Goal: Information Seeking & Learning: Learn about a topic

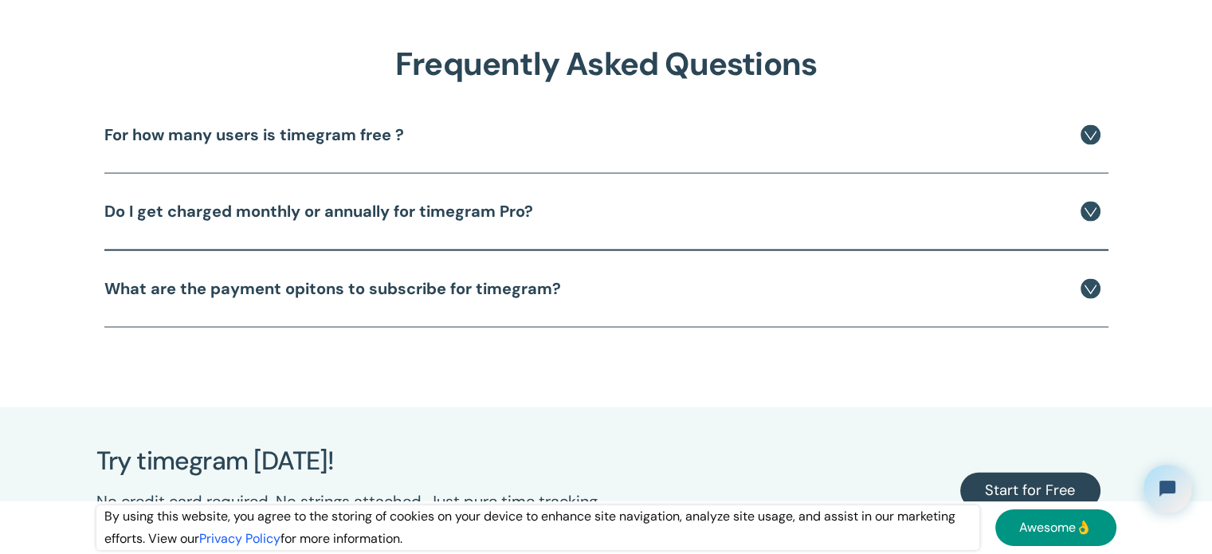
click at [808, 144] on div "For how many users is timegram free ?" at bounding box center [602, 135] width 996 height 28
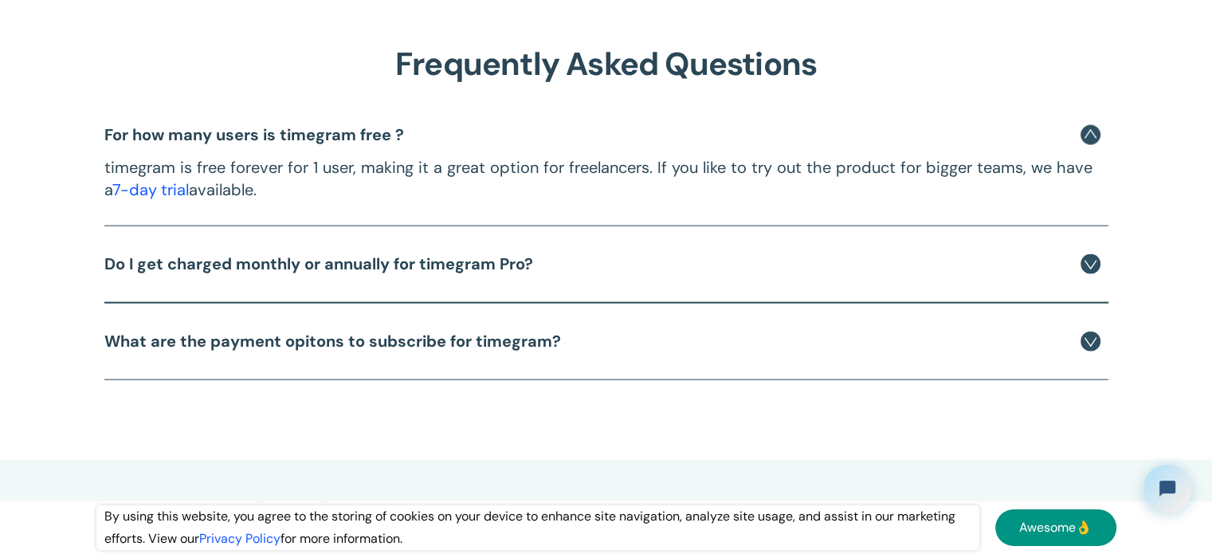
click at [832, 276] on div "Do I get charged monthly or annually for timegram Pro?" at bounding box center [602, 264] width 996 height 28
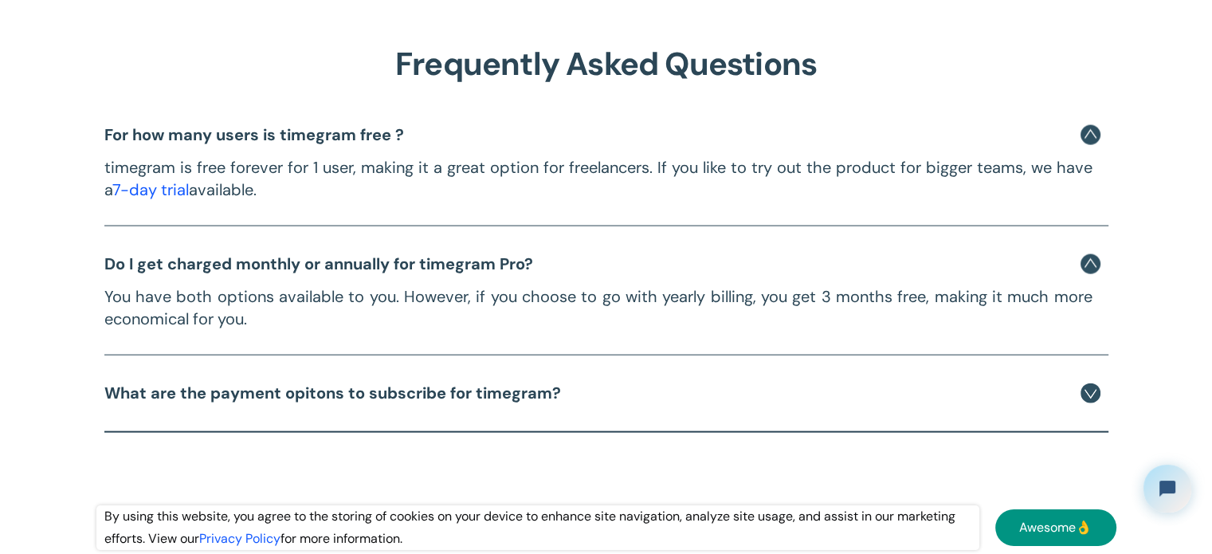
click at [838, 283] on div "You have both options available to you. However, if you choose to go with yearl…" at bounding box center [602, 304] width 996 height 53
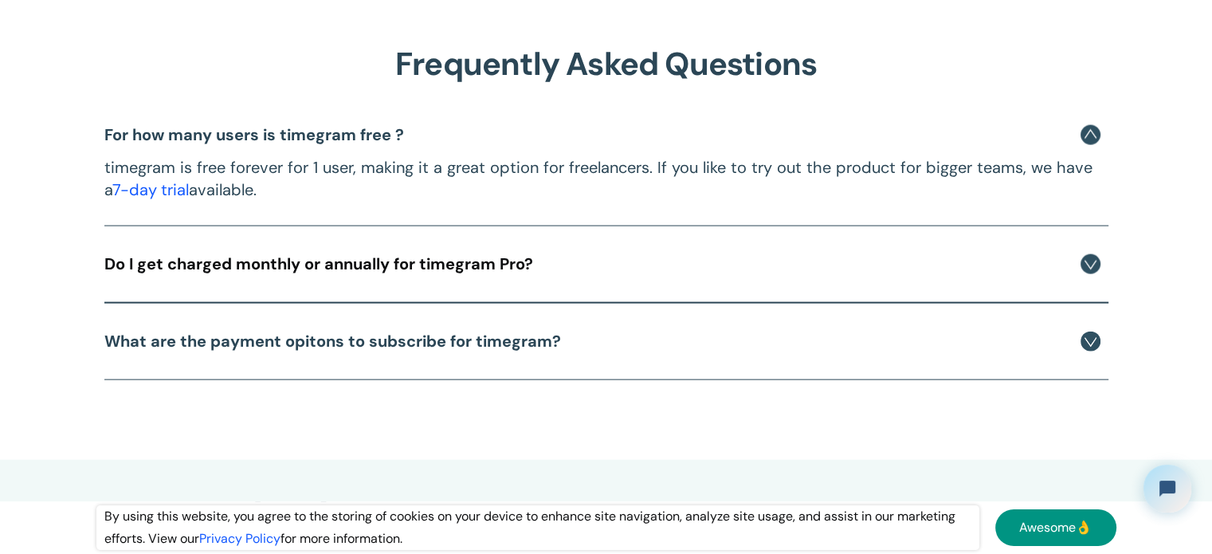
click at [845, 162] on p "timegram is free forever for 1 user, making it a great option for freelancers. …" at bounding box center [602, 179] width 996 height 45
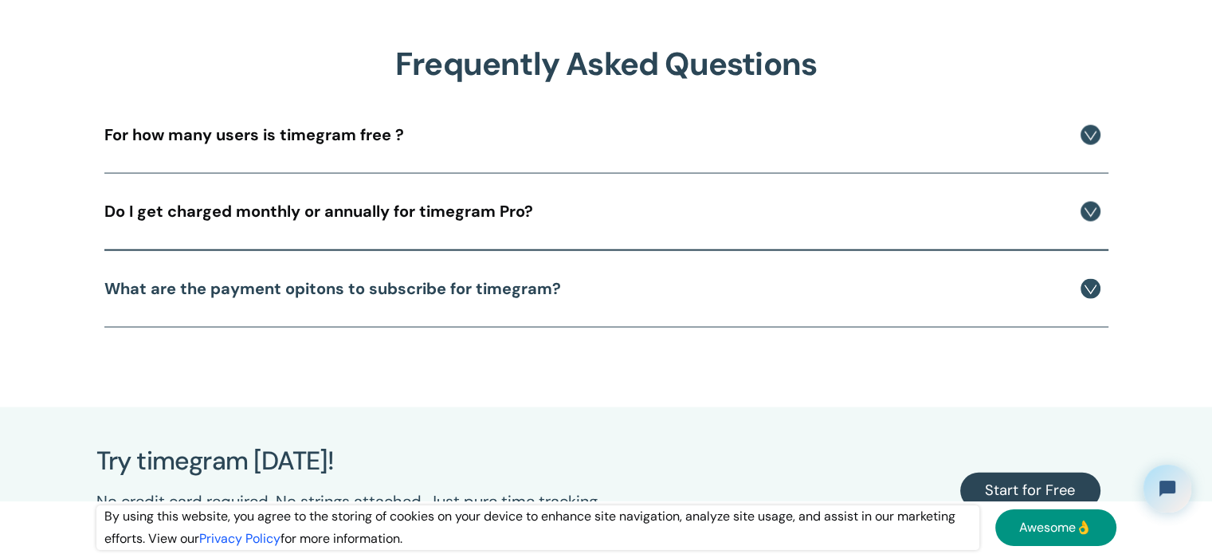
click at [842, 265] on div "What are the payment opitons to subscribe for timegram? You can pay via credit …" at bounding box center [602, 289] width 1012 height 60
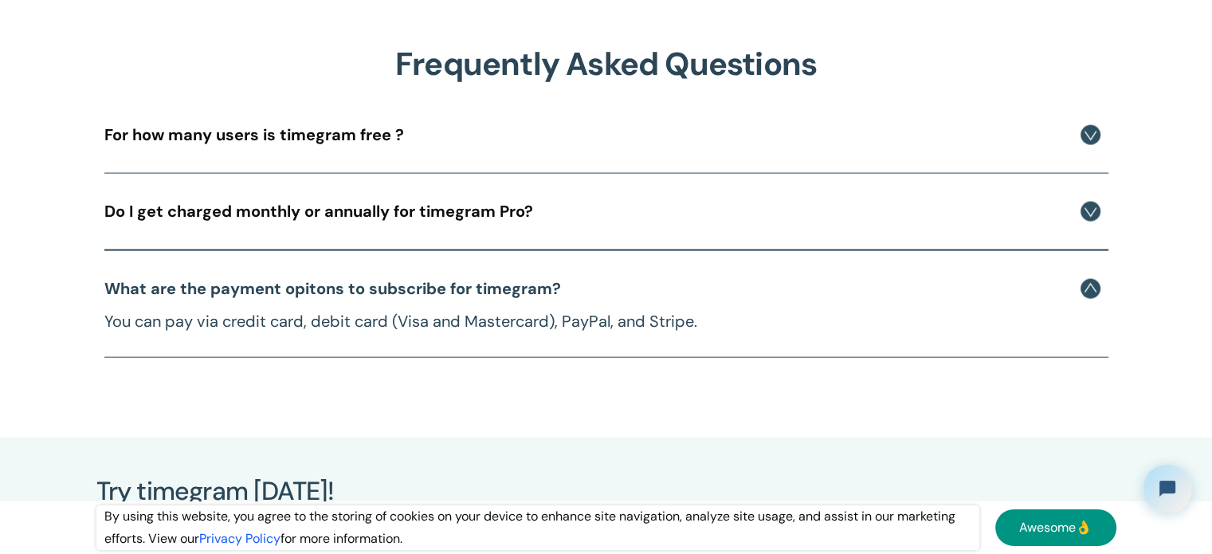
click at [840, 203] on div "Do I get charged monthly or annually for timegram Pro?" at bounding box center [602, 212] width 996 height 28
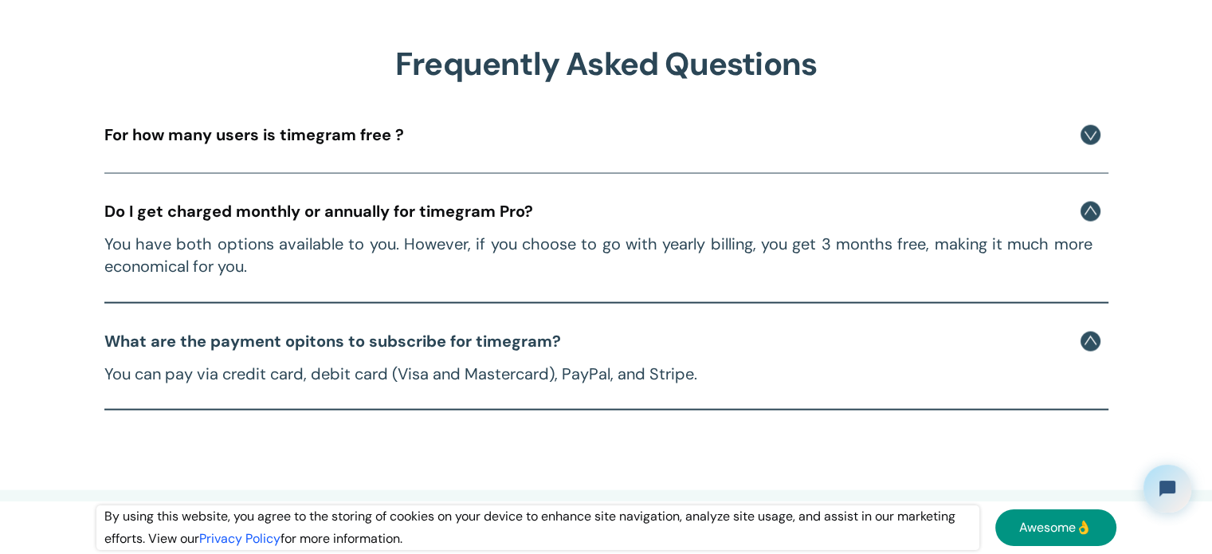
click at [848, 133] on div "For how many users is timegram free ?" at bounding box center [602, 135] width 996 height 28
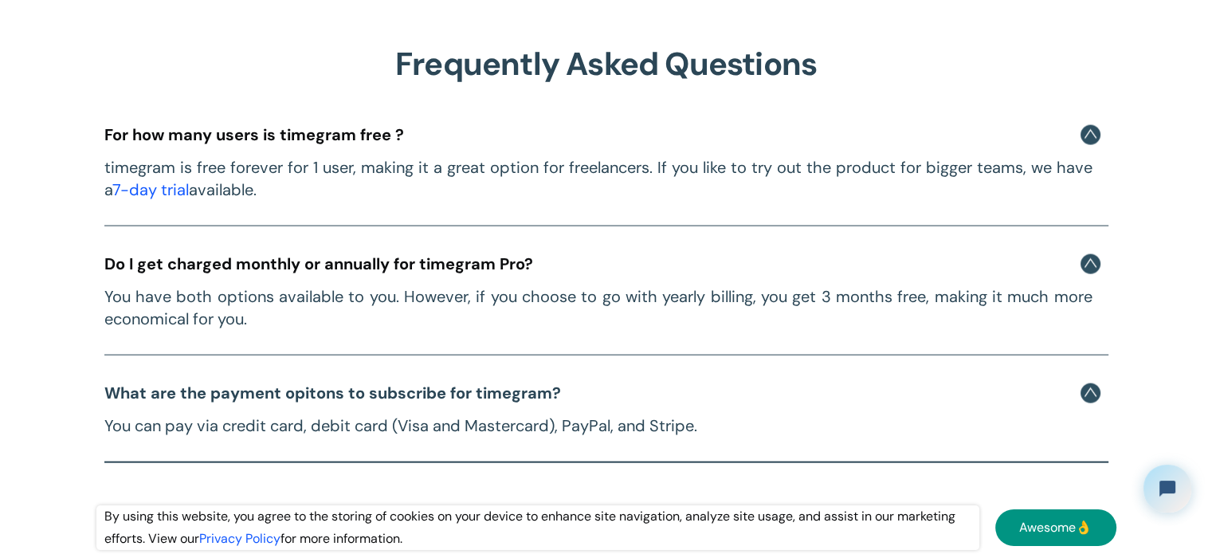
click at [848, 133] on div "For how many users is timegram free ?" at bounding box center [602, 135] width 996 height 28
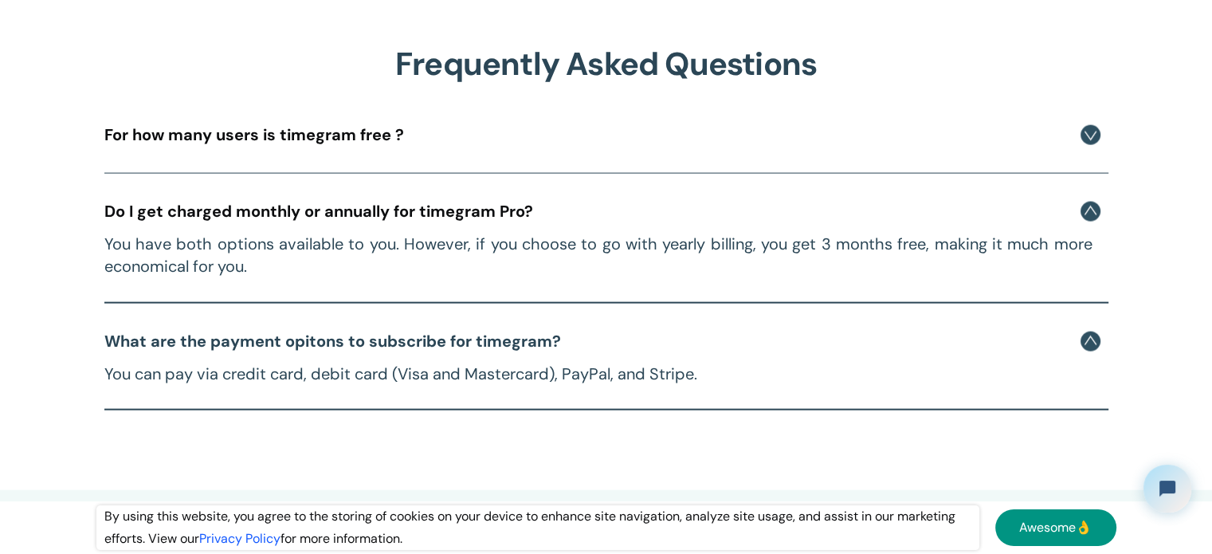
click at [799, 329] on div "What are the payment opitons to subscribe for timegram?" at bounding box center [602, 342] width 996 height 28
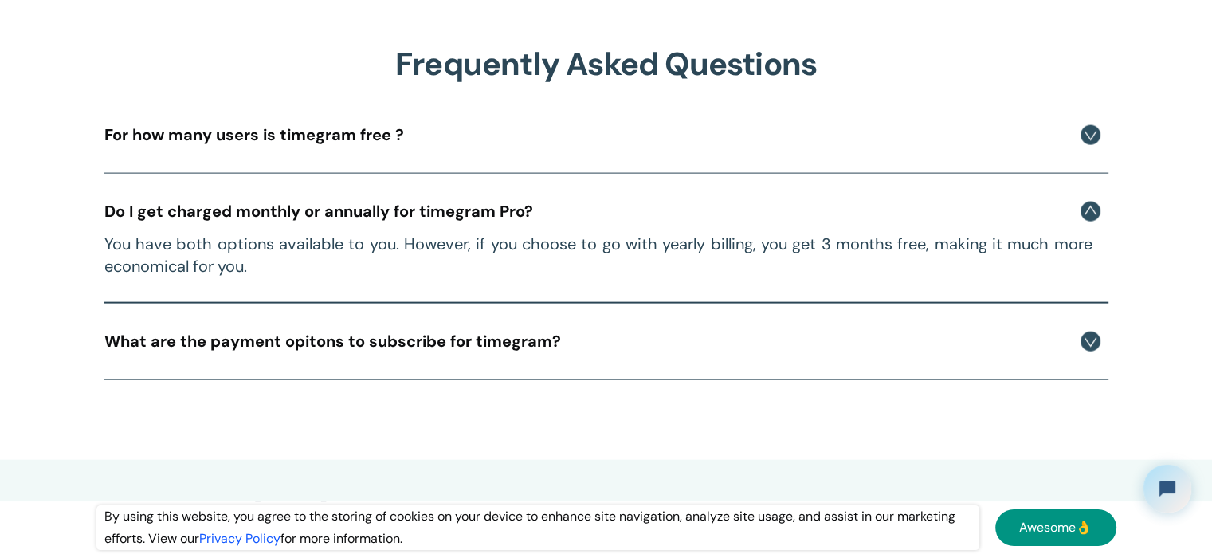
click at [806, 251] on p "You have both options available to you. However, if you choose to go with yearl…" at bounding box center [602, 255] width 996 height 45
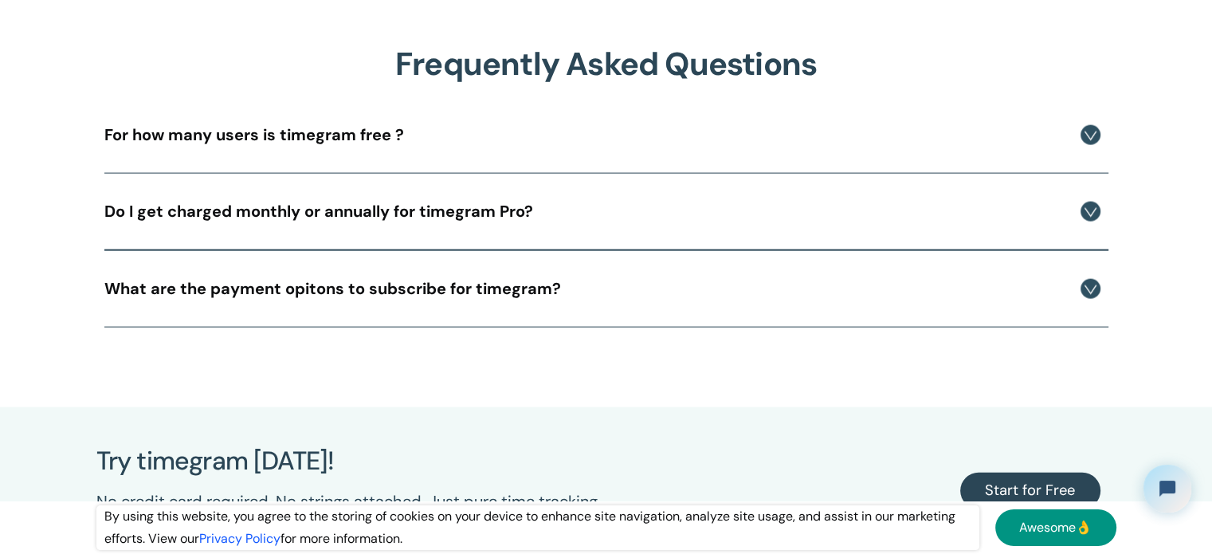
click at [811, 231] on div "Do I get charged monthly or annually for timegram Pro? You have both options av…" at bounding box center [602, 212] width 1012 height 60
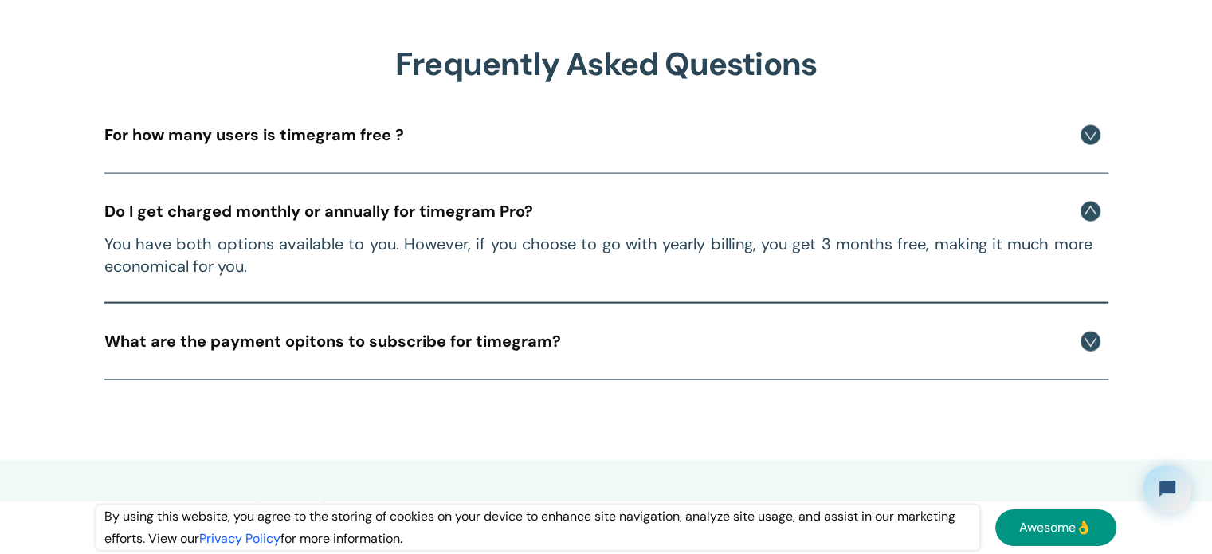
click at [843, 128] on div "For how many users is timegram free ?" at bounding box center [602, 135] width 996 height 28
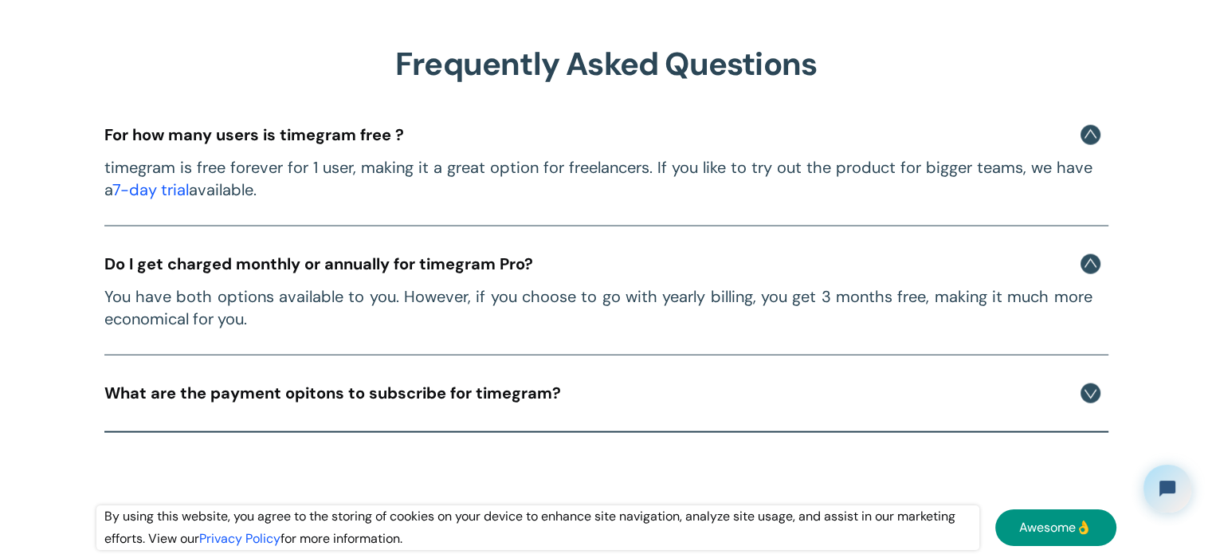
click at [798, 250] on div "Do I get charged monthly or annually for timegram Pro?" at bounding box center [602, 264] width 996 height 28
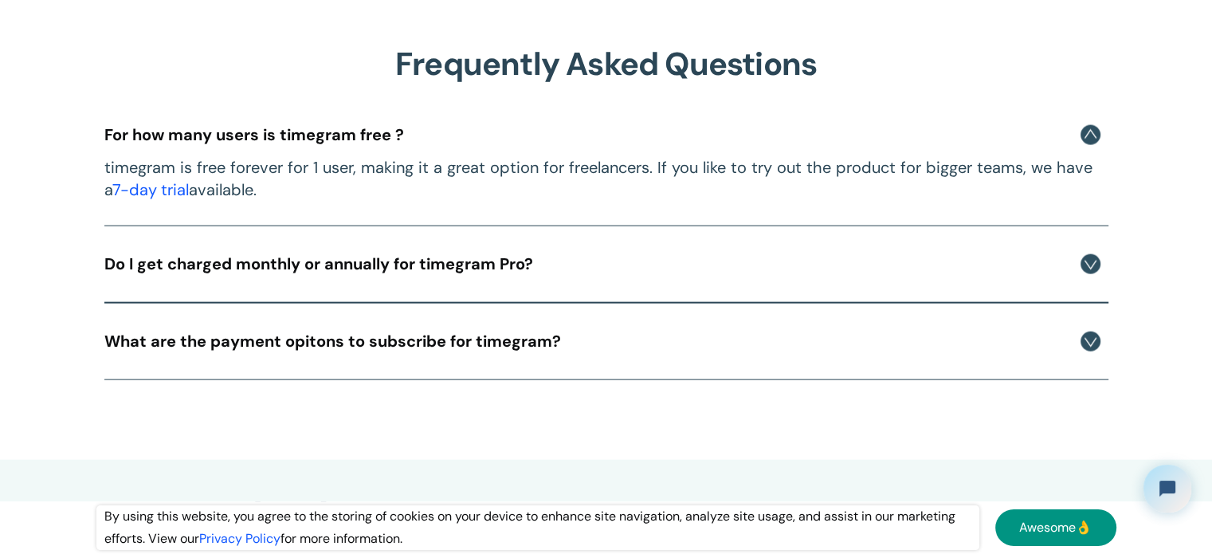
click at [810, 154] on div "timegram is free forever for 1 user, making it a great option for freelancers. …" at bounding box center [602, 175] width 996 height 53
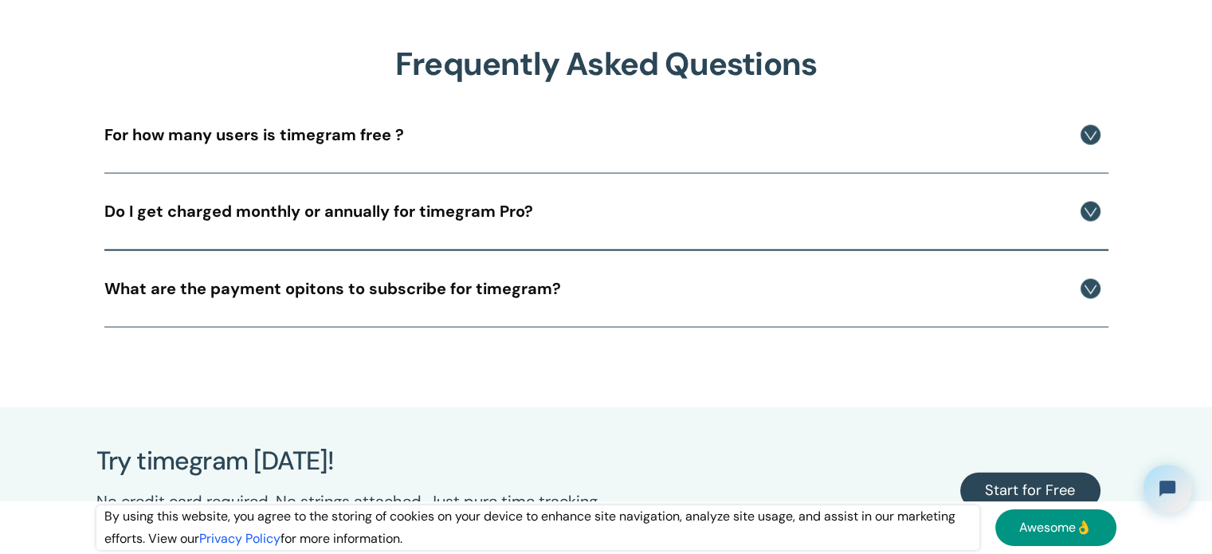
click at [816, 139] on div "For how many users is timegram free ?" at bounding box center [602, 135] width 996 height 28
